Goal: Task Accomplishment & Management: Manage account settings

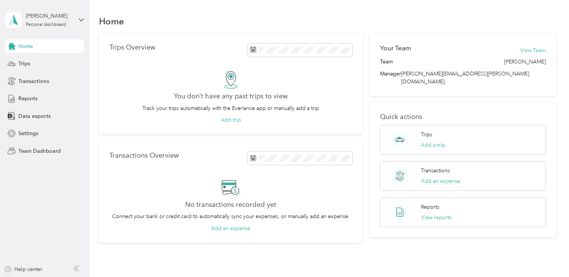
click at [80, 22] on div "[PERSON_NAME] Personal dashboard" at bounding box center [44, 20] width 79 height 26
click at [39, 61] on div "Team dashboard" at bounding box center [32, 62] width 40 height 8
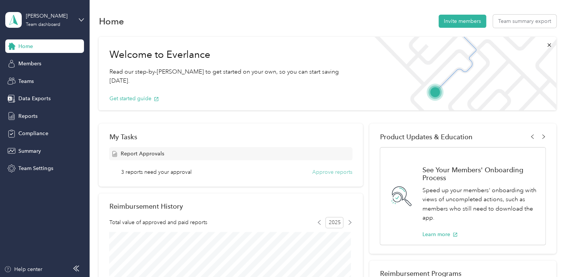
click at [336, 171] on button "Approve reports" at bounding box center [332, 172] width 40 height 8
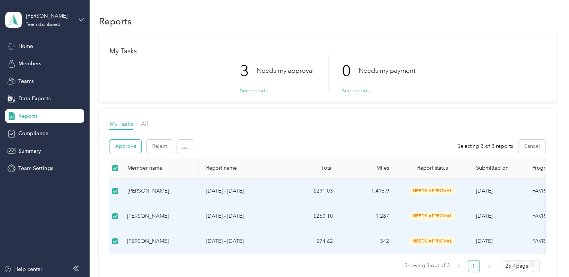
click at [124, 145] on button "Approve" at bounding box center [125, 145] width 32 height 13
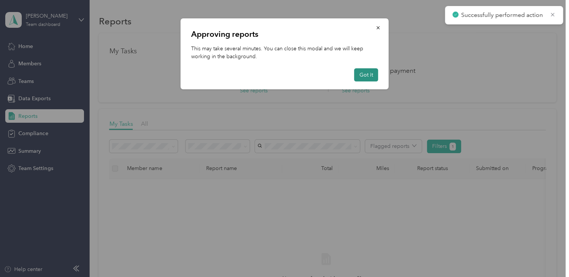
click at [371, 74] on button "Got it" at bounding box center [366, 74] width 24 height 13
